Goal: Information Seeking & Learning: Find specific fact

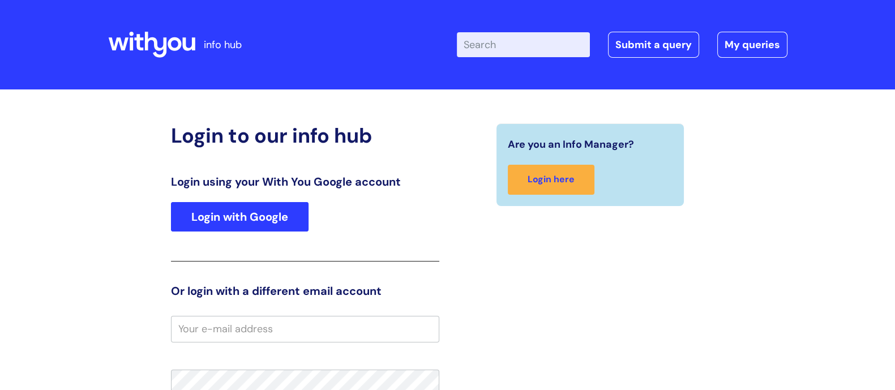
click at [269, 220] on link "Login with Google" at bounding box center [240, 216] width 138 height 29
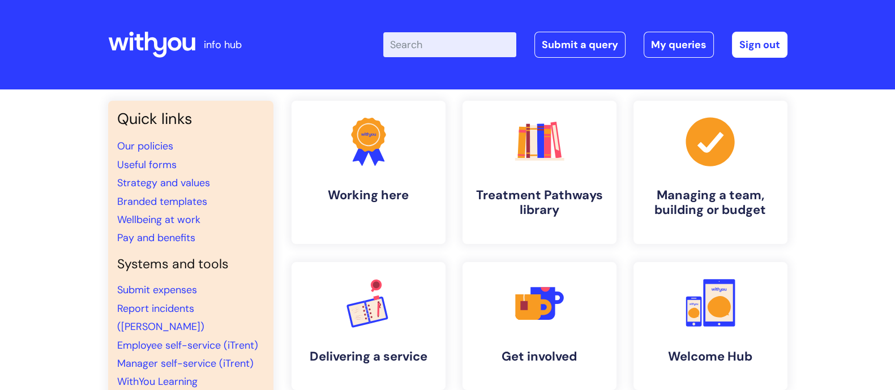
click at [422, 38] on input "Enter your search term here..." at bounding box center [449, 44] width 133 height 25
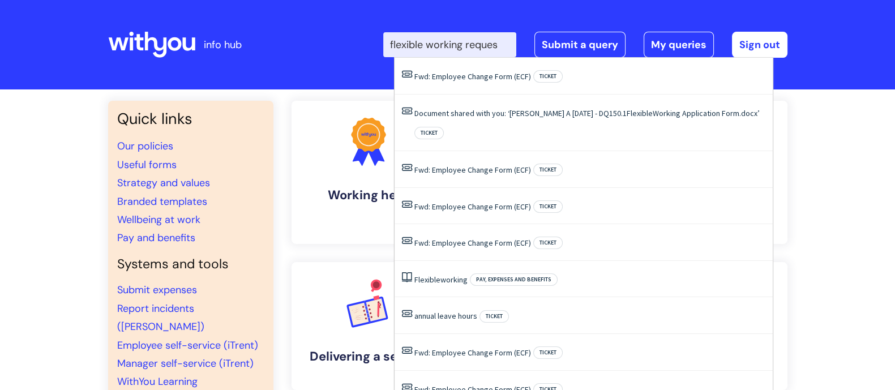
type input "flexible working request"
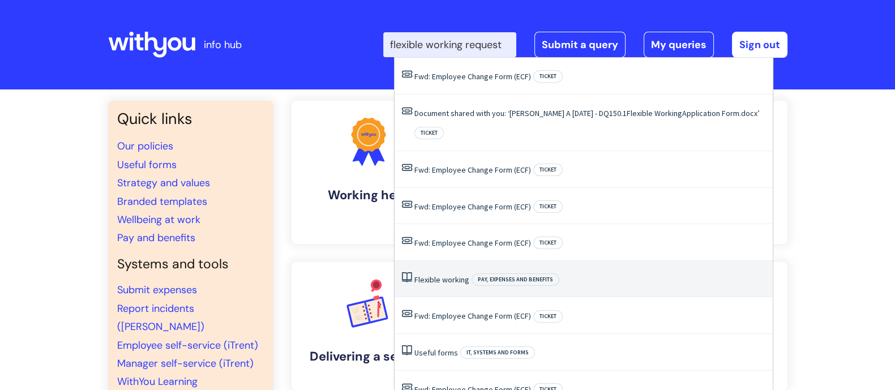
click at [461, 275] on span "working" at bounding box center [455, 280] width 27 height 10
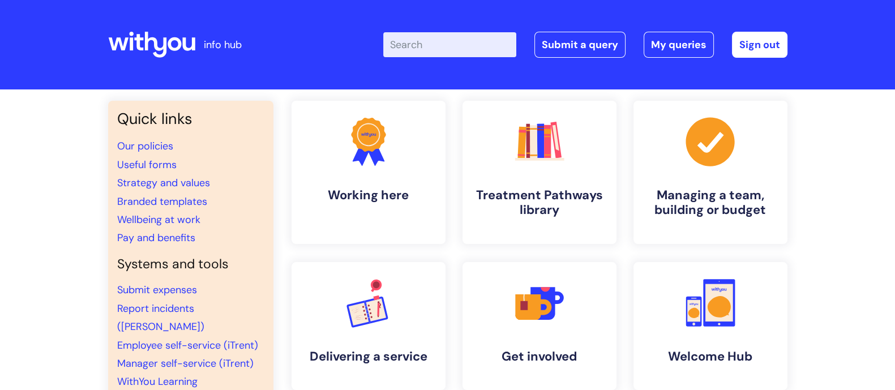
scroll to position [0, 0]
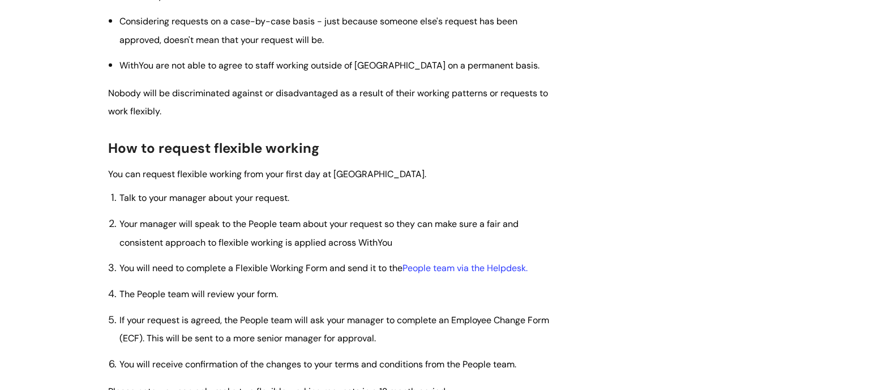
scroll to position [637, 0]
